Goal: Task Accomplishment & Management: Manage account settings

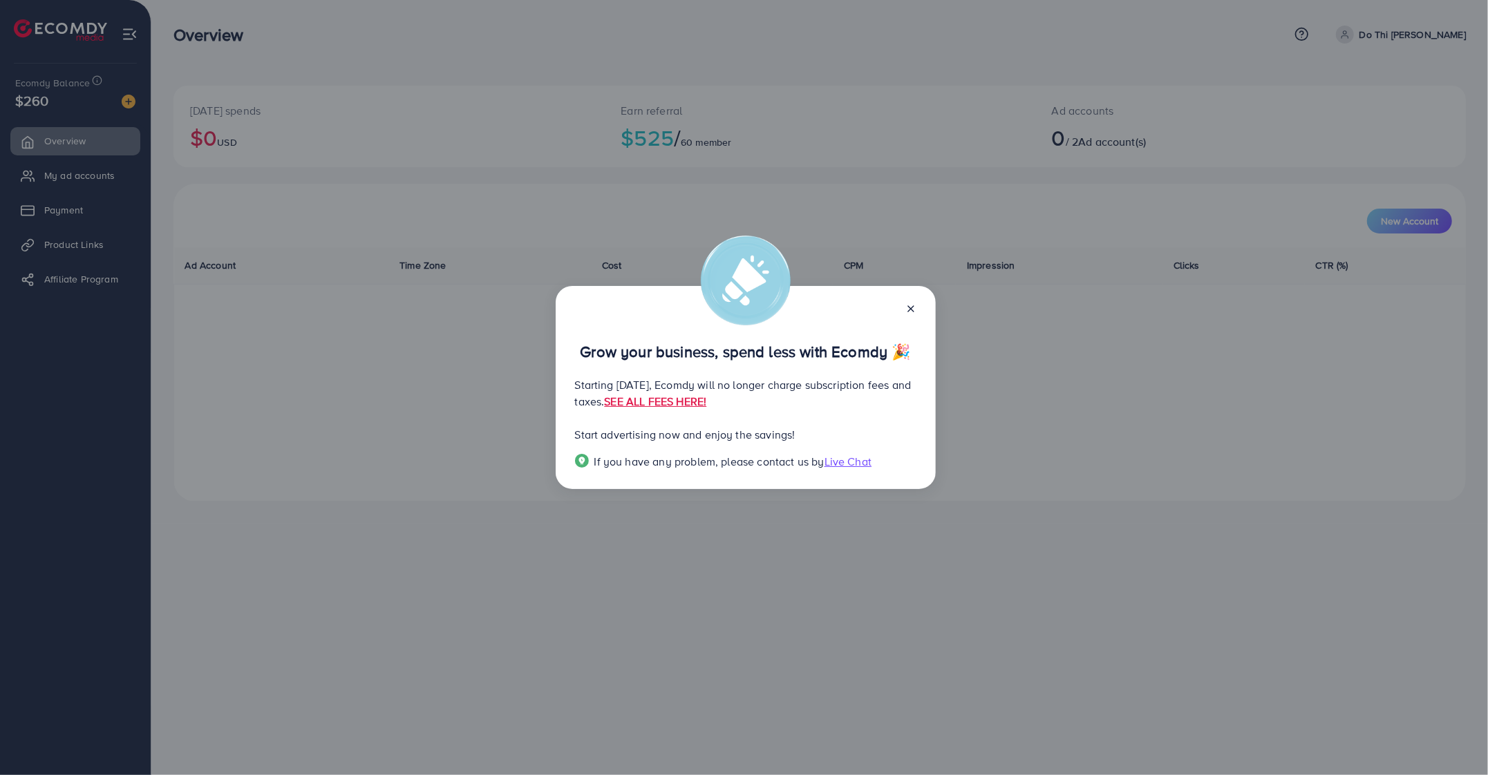
click at [907, 310] on icon at bounding box center [910, 308] width 11 height 11
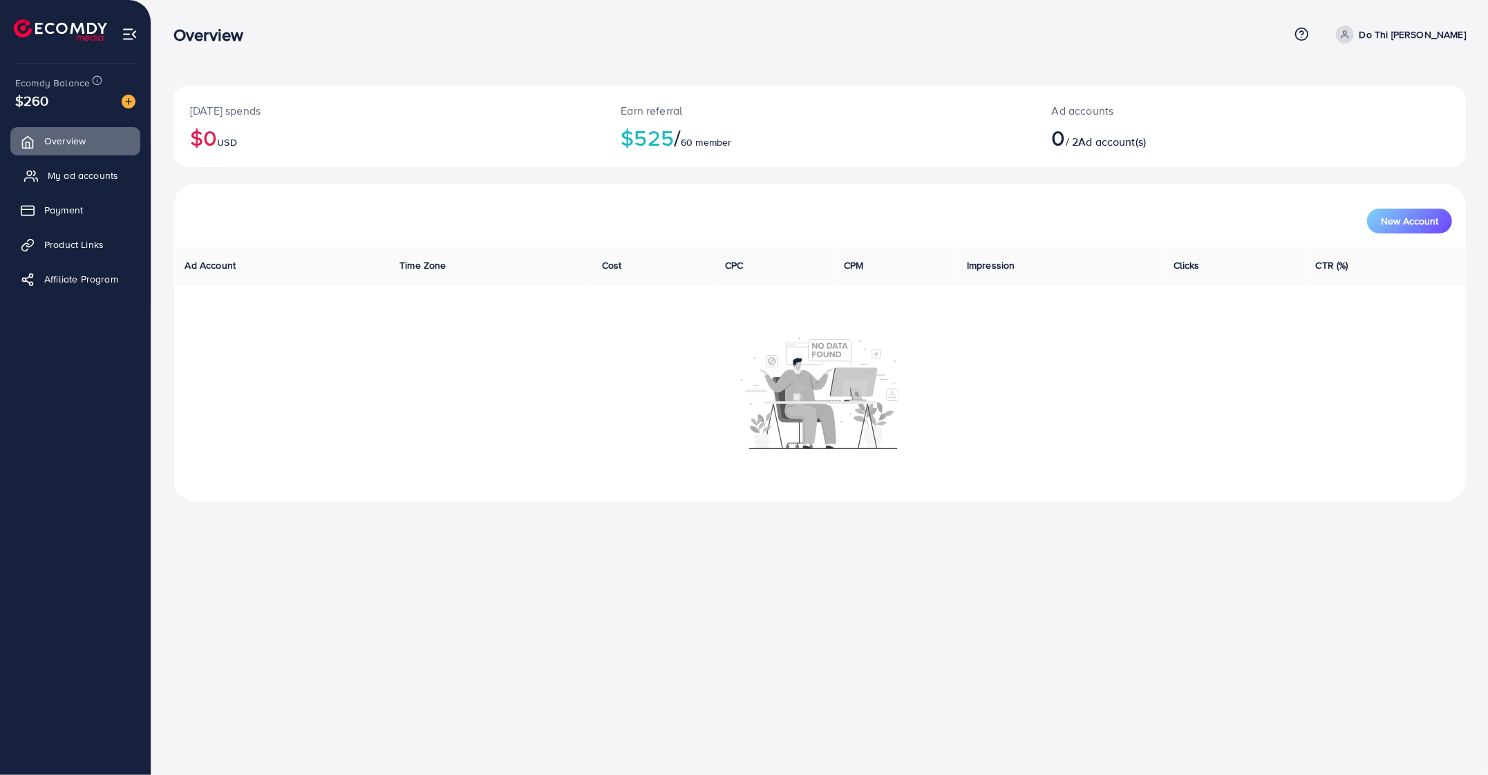
click at [53, 172] on span "My ad accounts" at bounding box center [83, 176] width 70 height 14
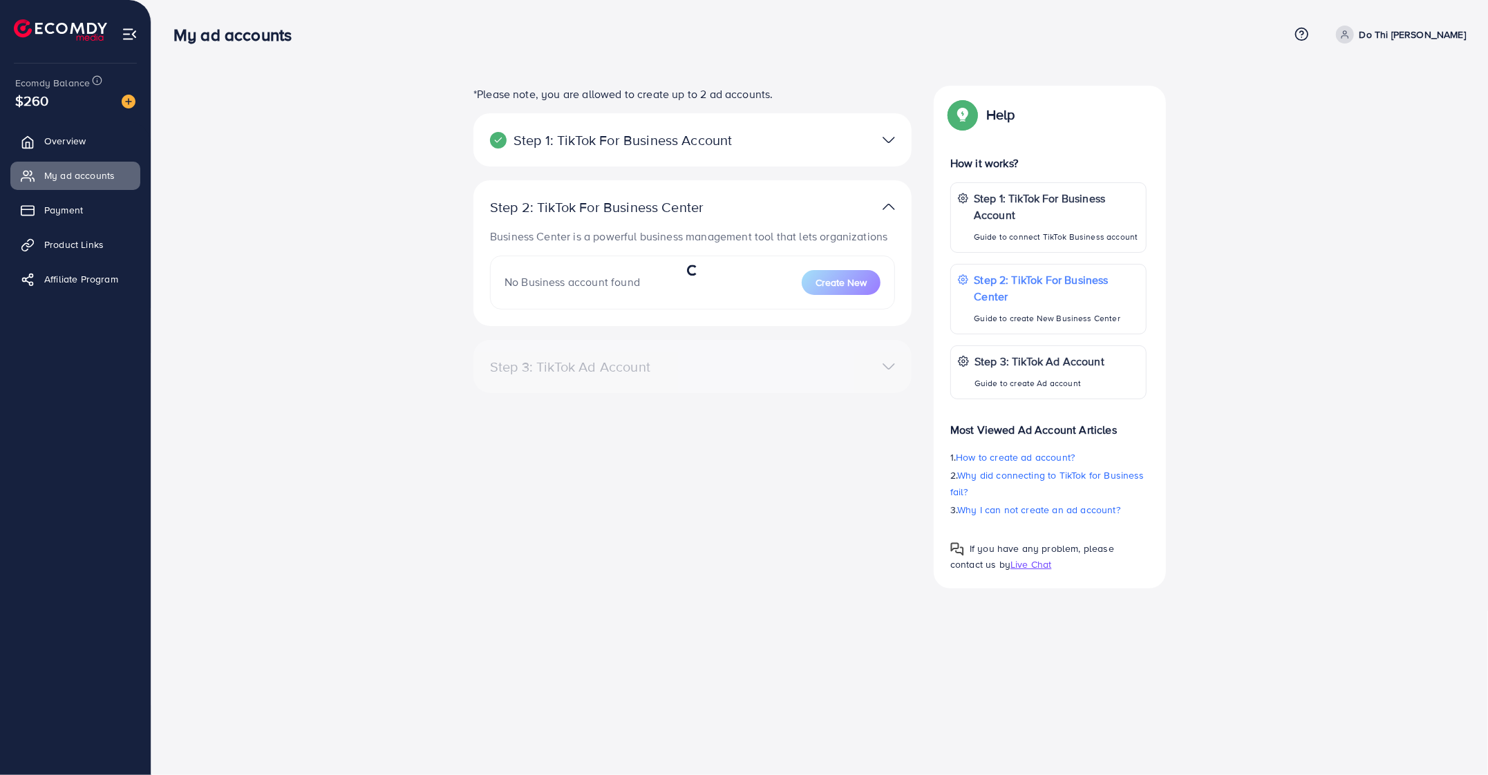
click at [777, 138] on div at bounding box center [835, 140] width 142 height 20
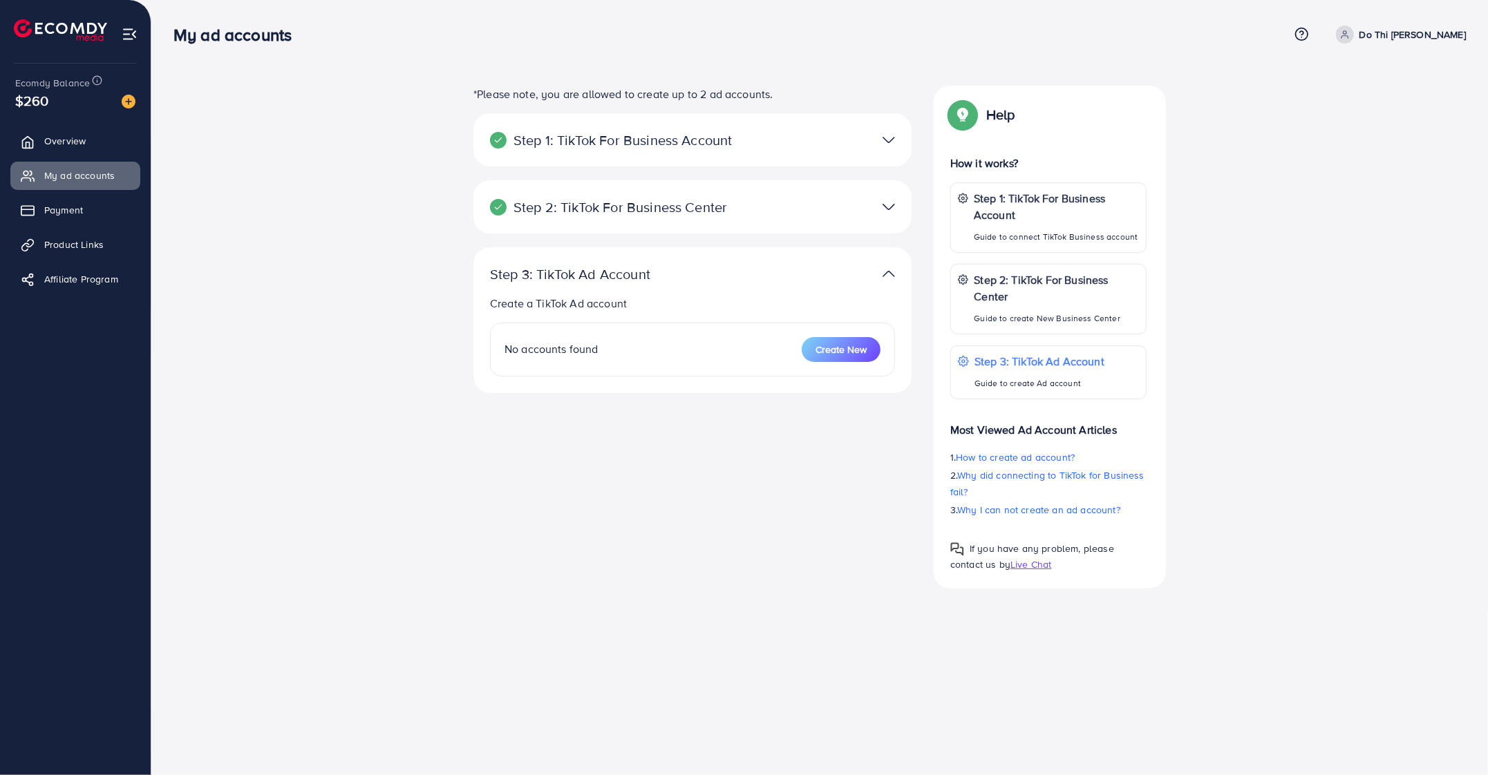
click at [753, 133] on div "Step 1: TikTok For Business Account" at bounding box center [621, 140] width 285 height 17
click at [727, 149] on p "Step 1: TikTok For Business Account" at bounding box center [621, 140] width 263 height 17
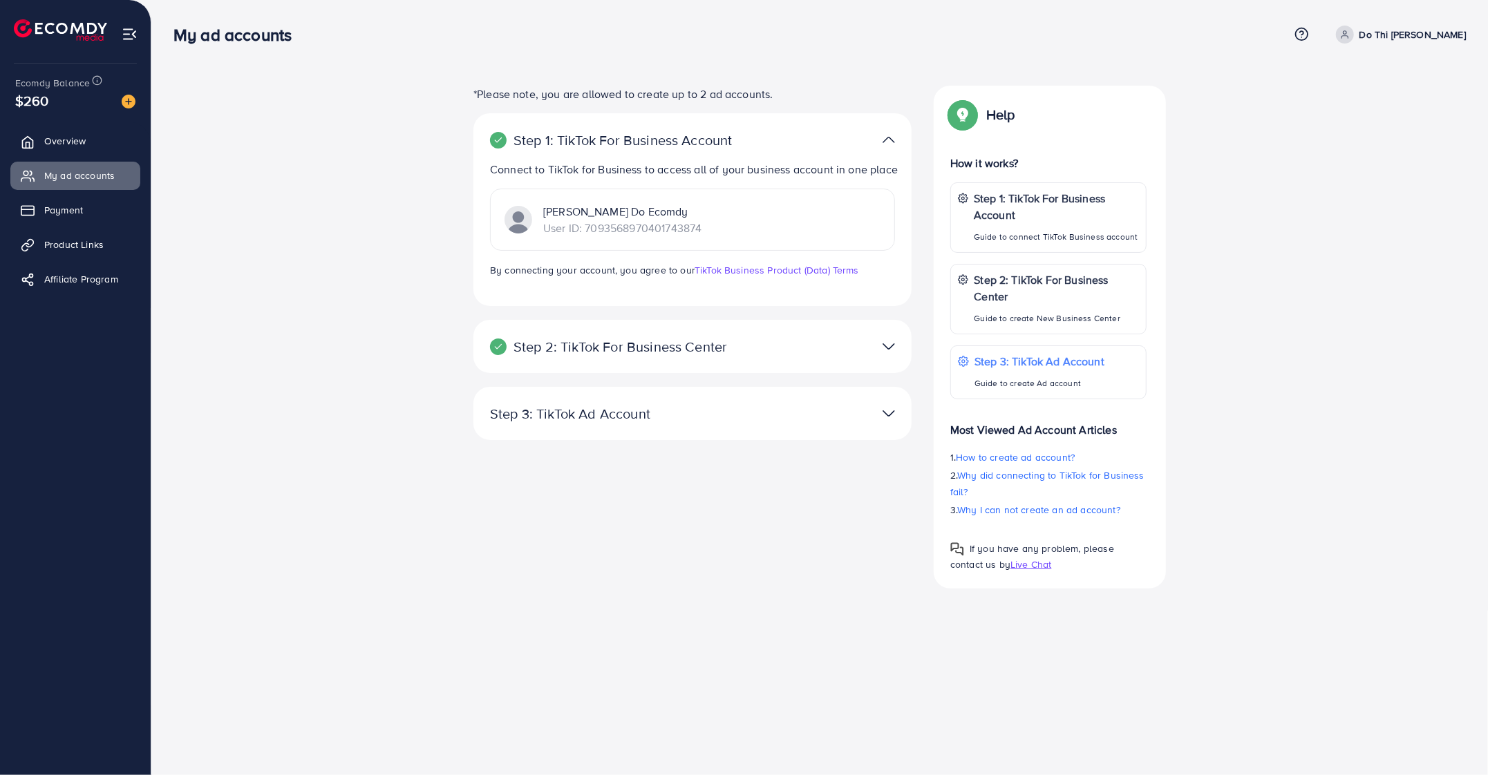
click at [69, 301] on ul "Overview My ad accounts Payment Product Links Affiliate Program" at bounding box center [75, 215] width 151 height 186
click at [291, 272] on div "*Please note, you are allowed to create up to 2 ad accounts. Step 1: TikTok For…" at bounding box center [819, 337] width 1292 height 503
click at [804, 341] on div at bounding box center [835, 347] width 142 height 20
click at [688, 352] on p "Step 2: TikTok For Business Center" at bounding box center [621, 347] width 263 height 17
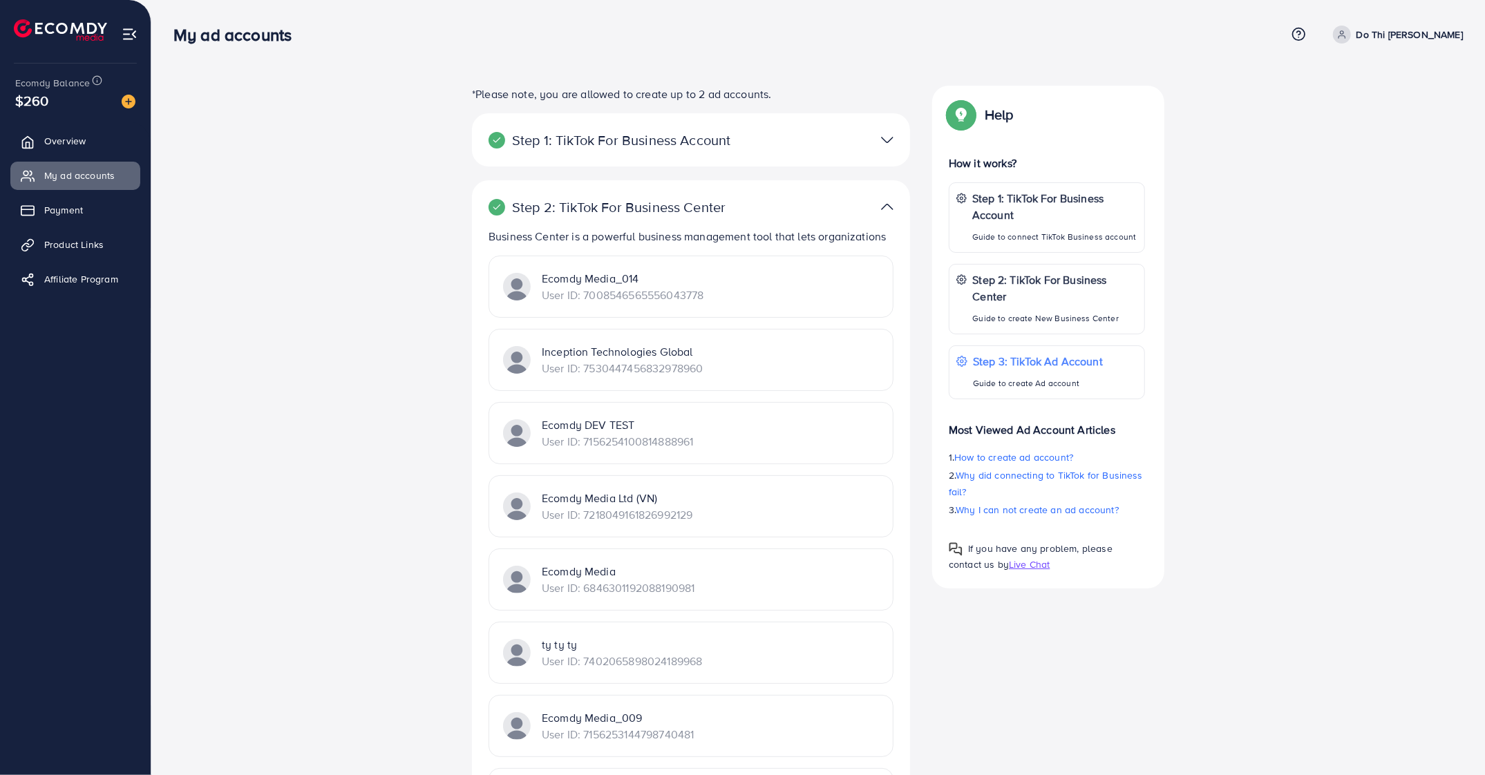
drag, startPoint x: 674, startPoint y: 283, endPoint x: 708, endPoint y: 668, distance: 386.4
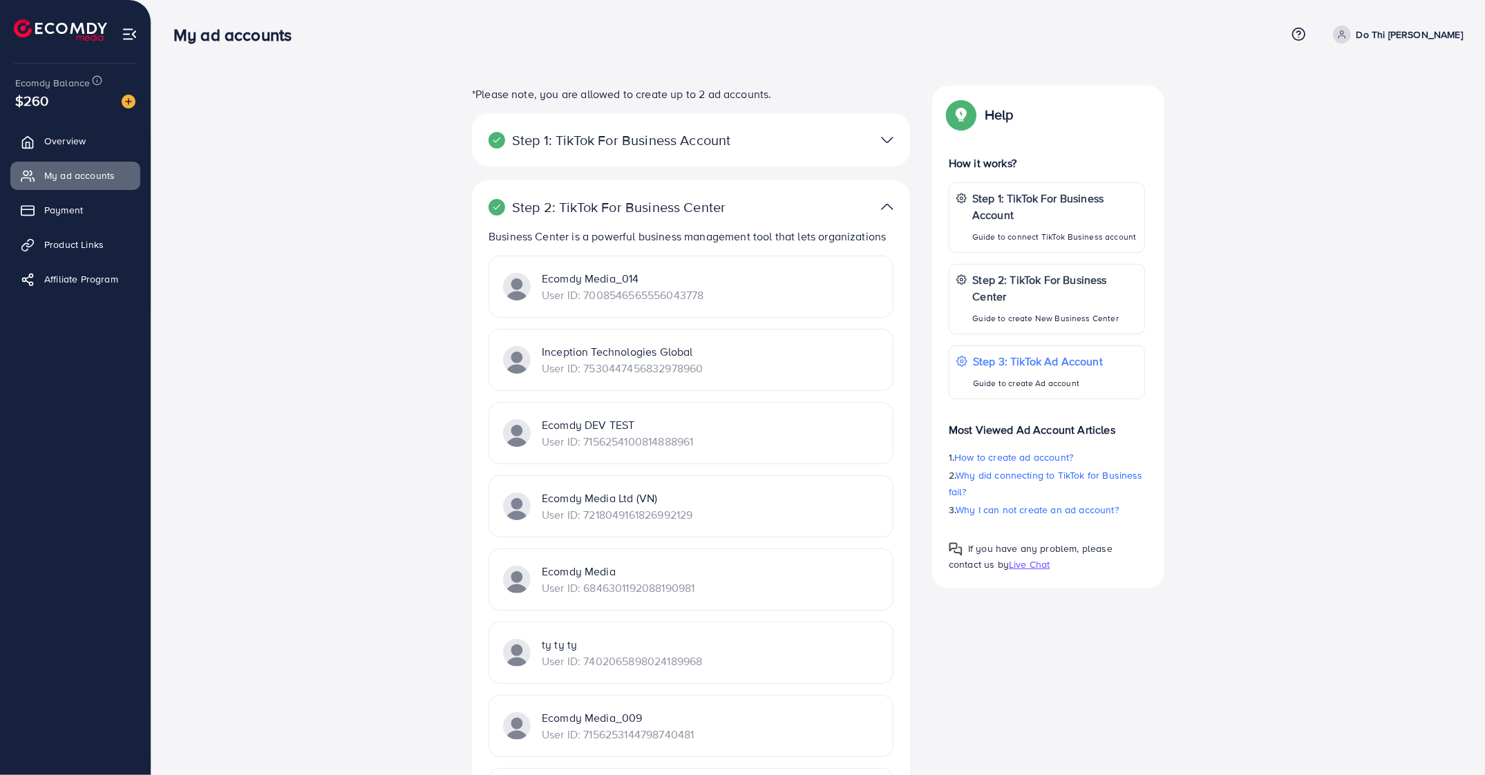
scroll to position [849, 0]
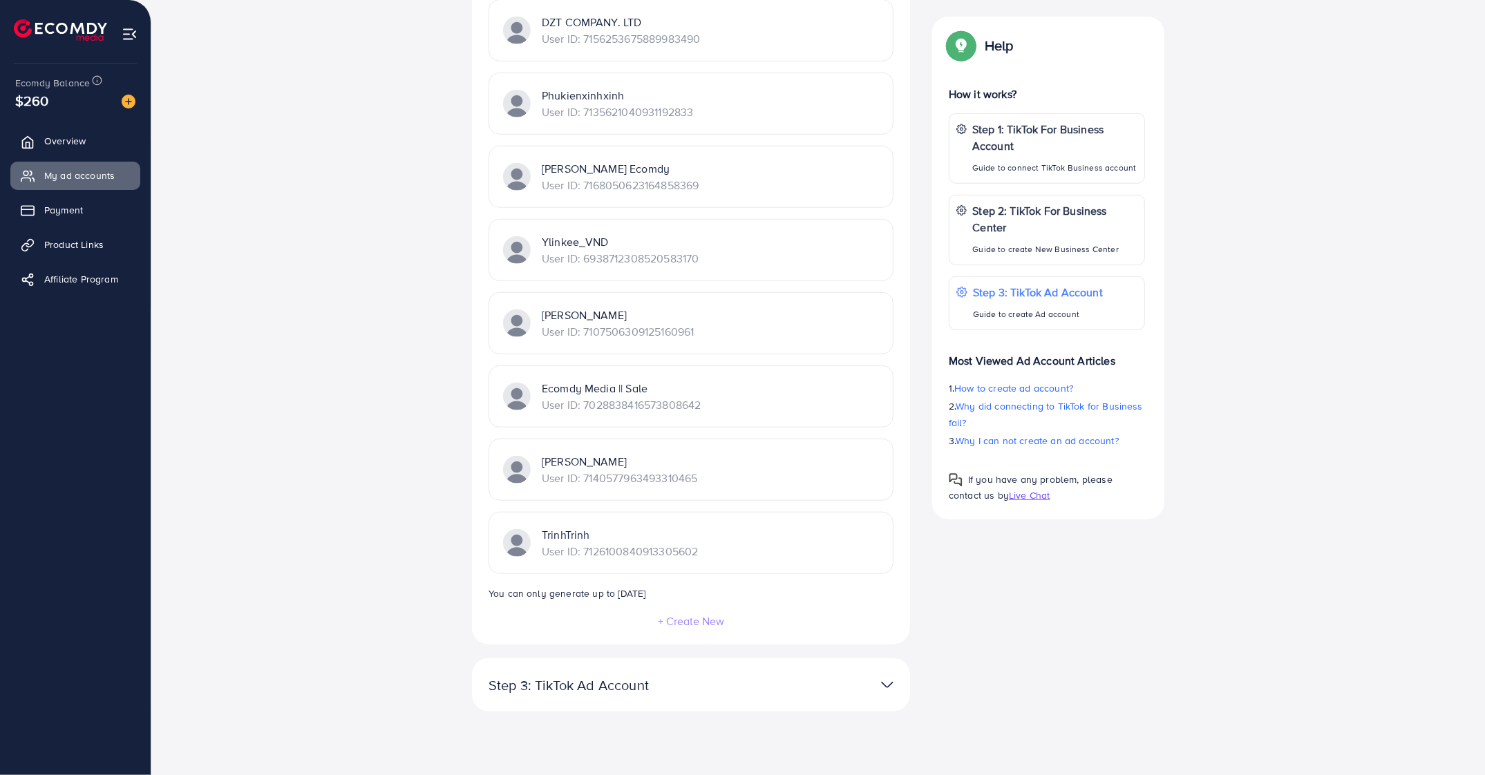
click at [516, 693] on p "Step 3: TikTok Ad Account" at bounding box center [620, 685] width 263 height 17
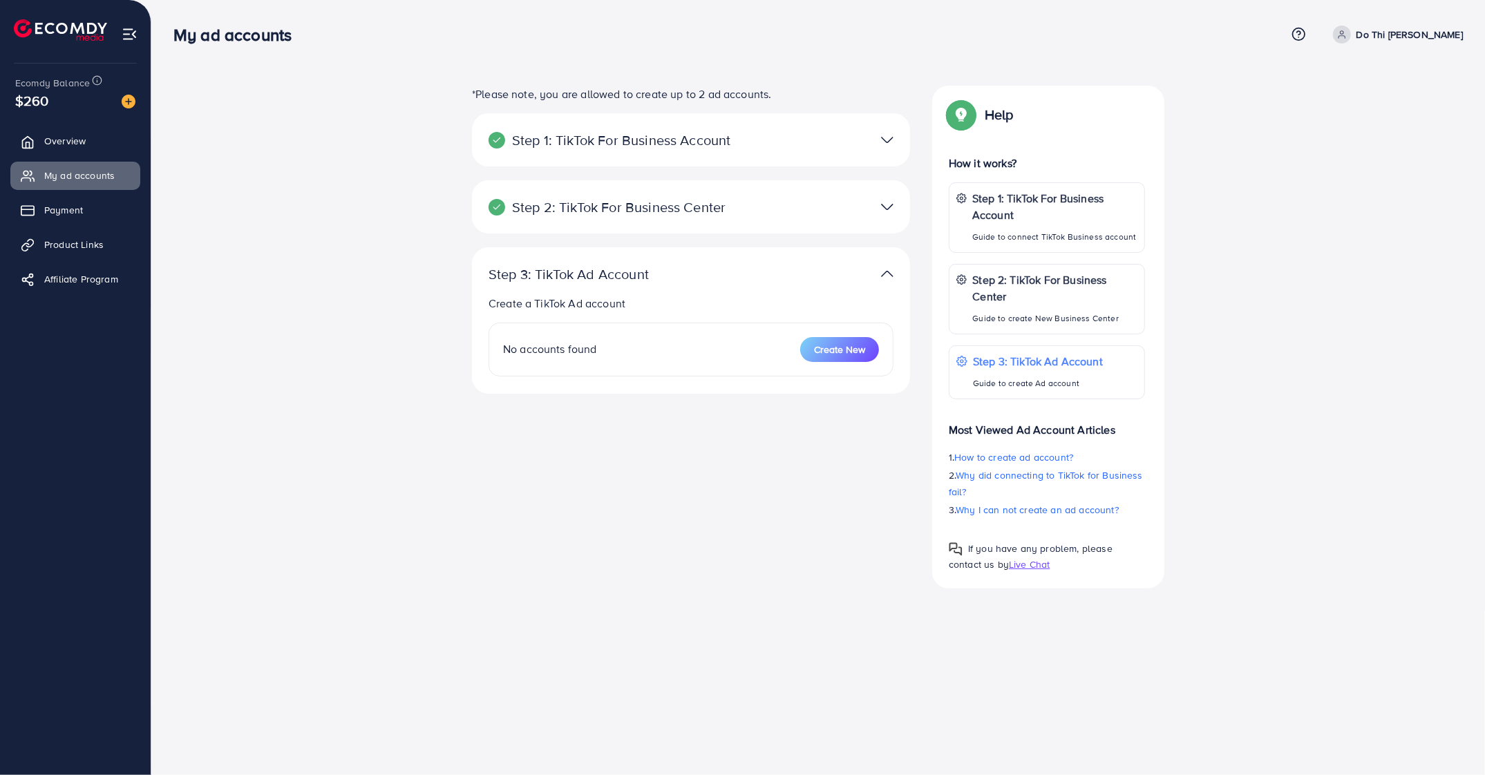
scroll to position [0, 0]
click at [625, 375] on div "No accounts found Create New" at bounding box center [692, 350] width 405 height 54
click at [889, 202] on img at bounding box center [888, 207] width 12 height 20
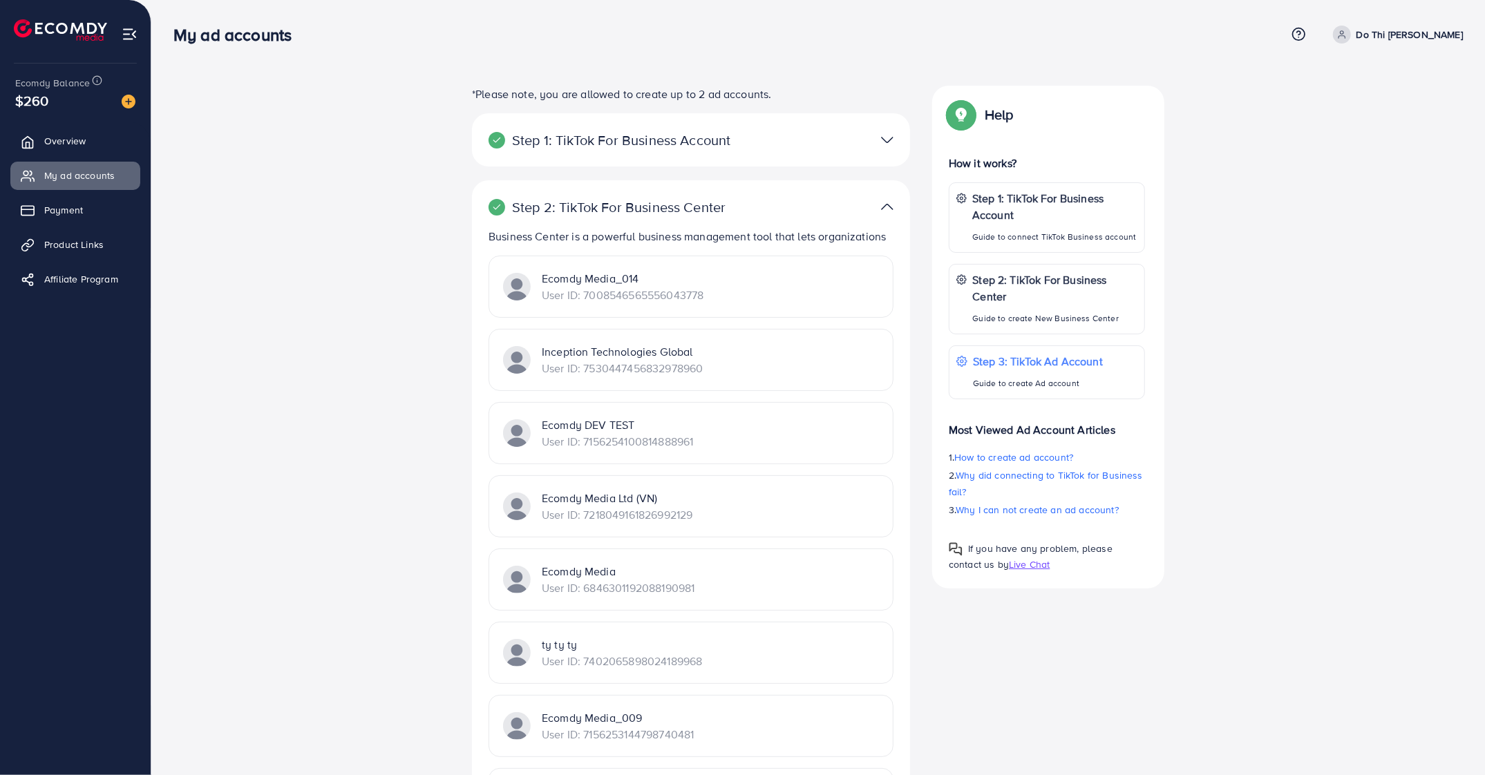
click at [651, 366] on p "User ID: 7530447456832978960" at bounding box center [622, 368] width 161 height 17
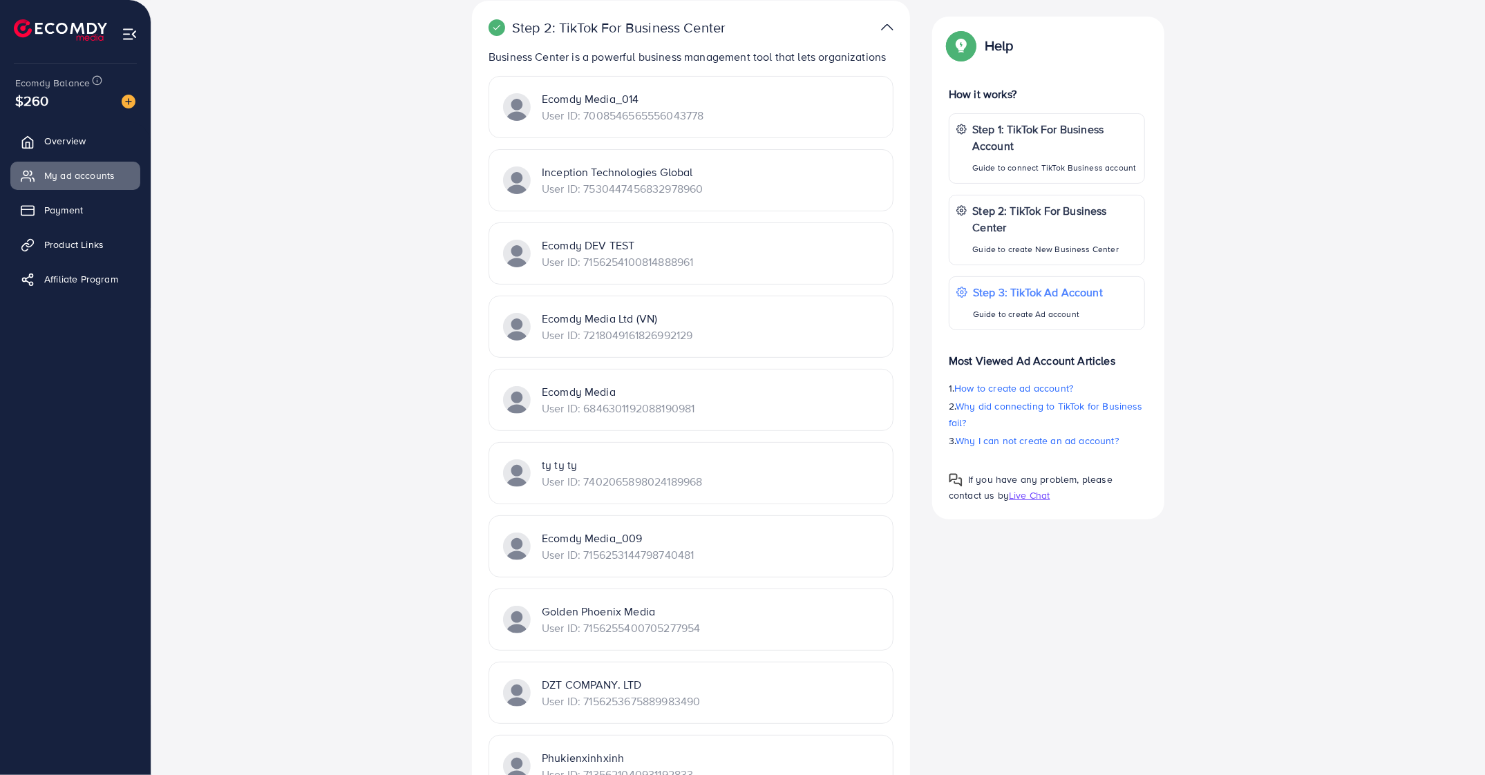
scroll to position [178, 0]
click at [645, 193] on p "User ID: 7530447456832978960" at bounding box center [622, 190] width 161 height 17
copy p "7530447456832978960"
